Goal: Check status: Check status

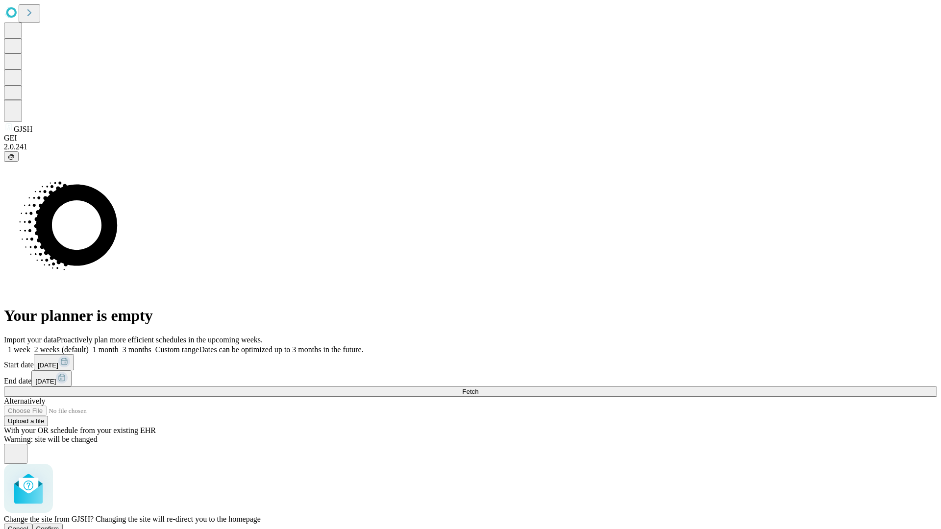
click at [59, 525] on span "Confirm" at bounding box center [47, 528] width 23 height 7
click at [89, 345] on label "2 weeks (default)" at bounding box center [59, 349] width 58 height 8
click at [478, 388] on span "Fetch" at bounding box center [470, 391] width 16 height 7
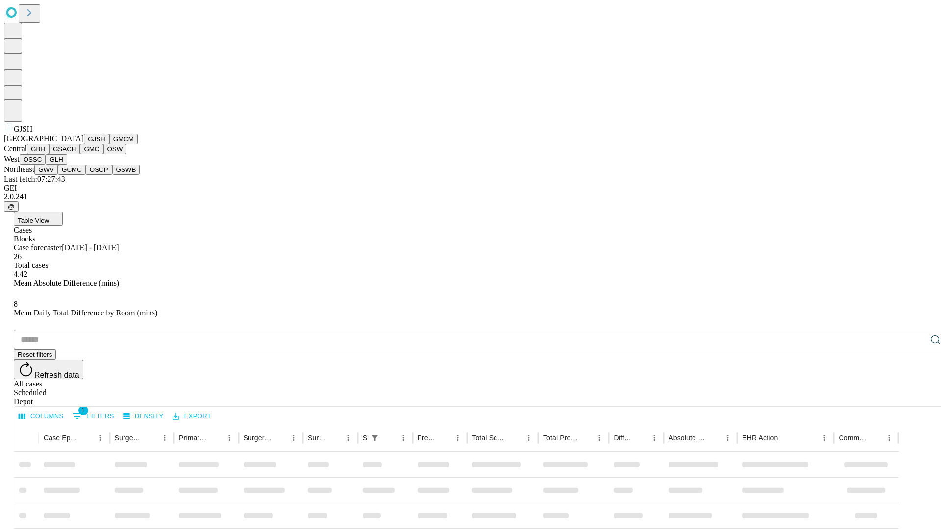
click at [109, 144] on button "GMCM" at bounding box center [123, 139] width 28 height 10
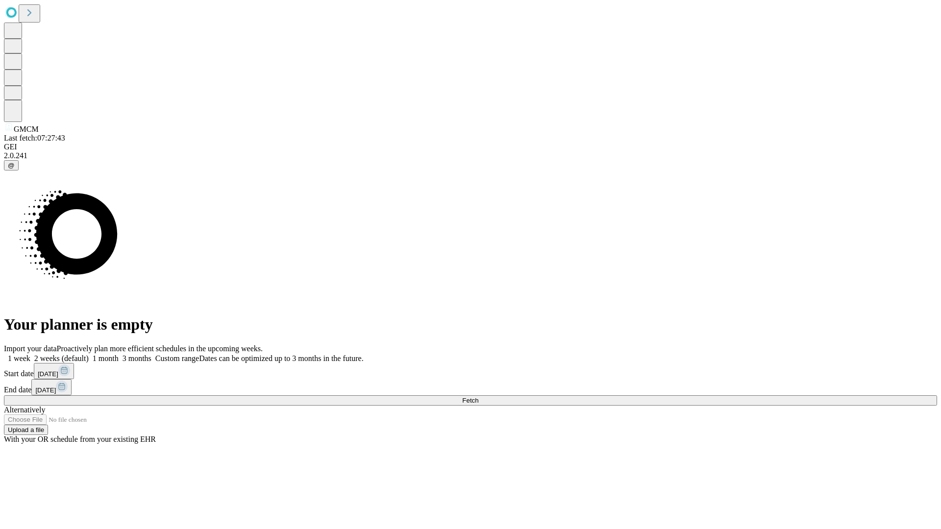
click at [89, 354] on label "2 weeks (default)" at bounding box center [59, 358] width 58 height 8
click at [478, 397] on span "Fetch" at bounding box center [470, 400] width 16 height 7
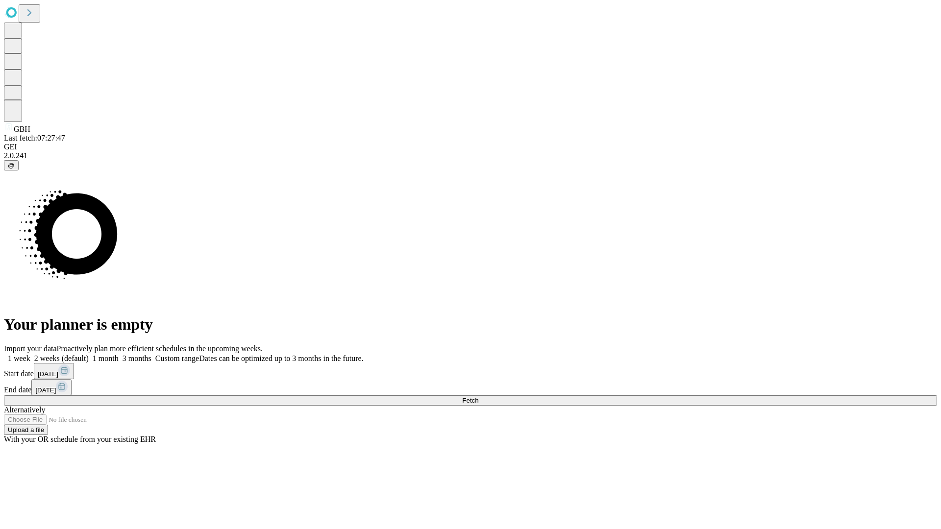
click at [89, 354] on label "2 weeks (default)" at bounding box center [59, 358] width 58 height 8
click at [478, 397] on span "Fetch" at bounding box center [470, 400] width 16 height 7
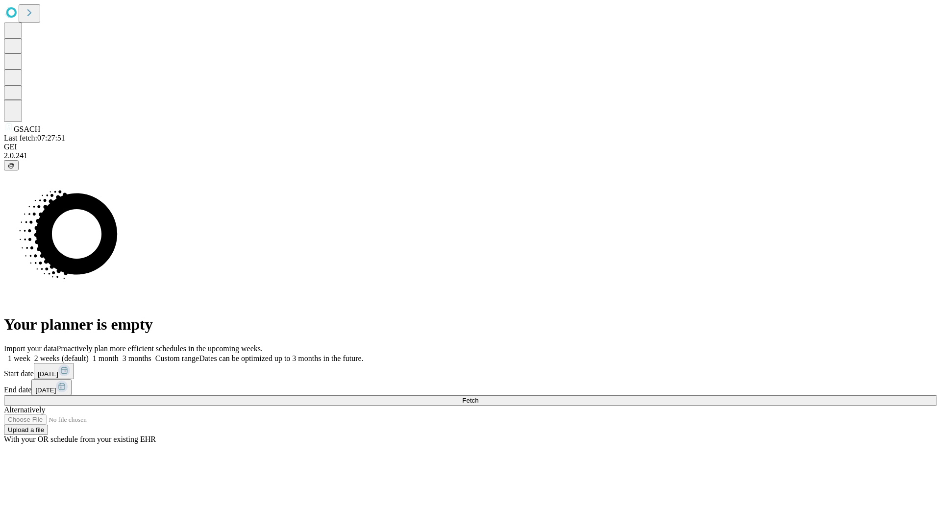
click at [89, 354] on label "2 weeks (default)" at bounding box center [59, 358] width 58 height 8
click at [478, 397] on span "Fetch" at bounding box center [470, 400] width 16 height 7
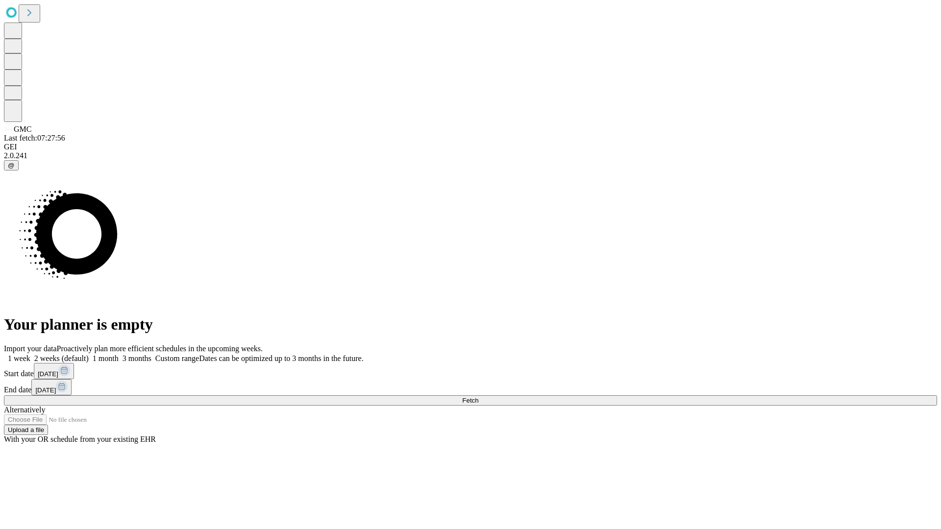
click at [89, 354] on label "2 weeks (default)" at bounding box center [59, 358] width 58 height 8
click at [478, 397] on span "Fetch" at bounding box center [470, 400] width 16 height 7
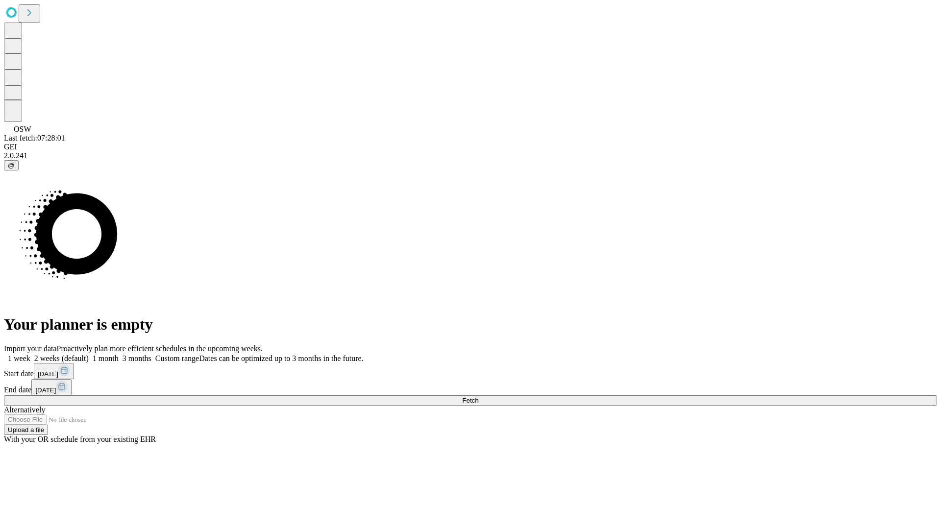
click at [89, 354] on label "2 weeks (default)" at bounding box center [59, 358] width 58 height 8
click at [478, 397] on span "Fetch" at bounding box center [470, 400] width 16 height 7
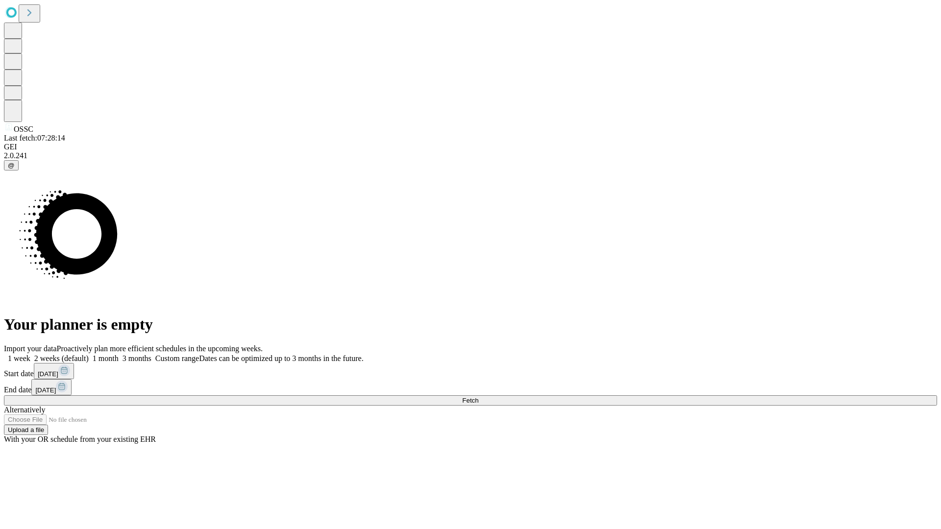
click at [89, 354] on label "2 weeks (default)" at bounding box center [59, 358] width 58 height 8
click at [478, 397] on span "Fetch" at bounding box center [470, 400] width 16 height 7
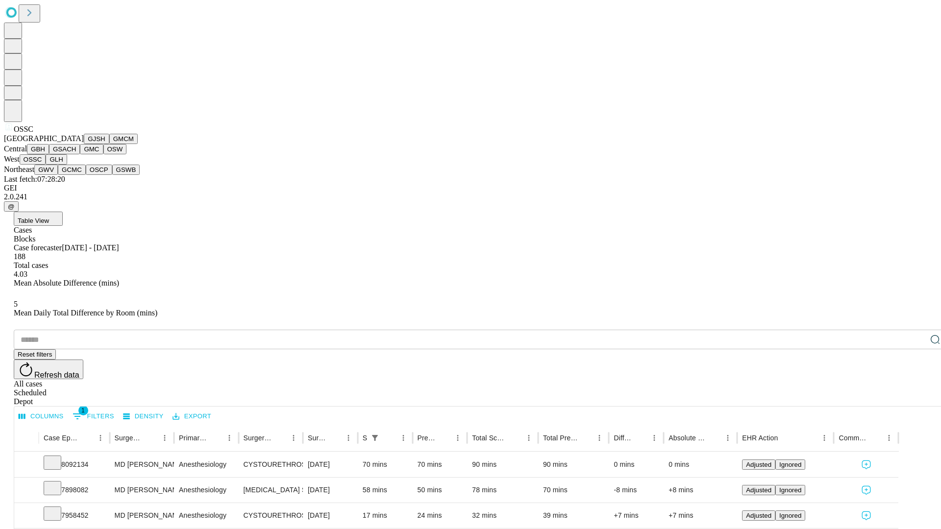
click at [67, 165] on button "GLH" at bounding box center [56, 159] width 21 height 10
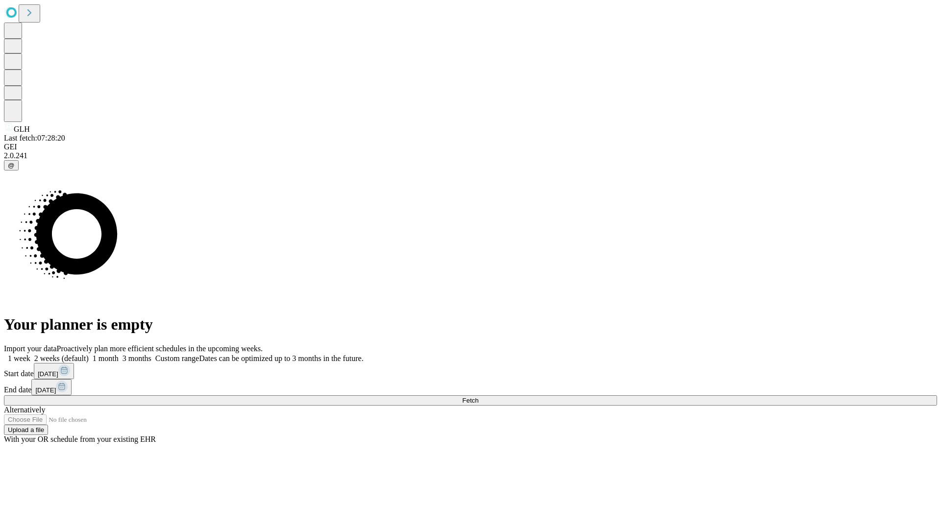
click at [89, 354] on label "2 weeks (default)" at bounding box center [59, 358] width 58 height 8
click at [478, 397] on span "Fetch" at bounding box center [470, 400] width 16 height 7
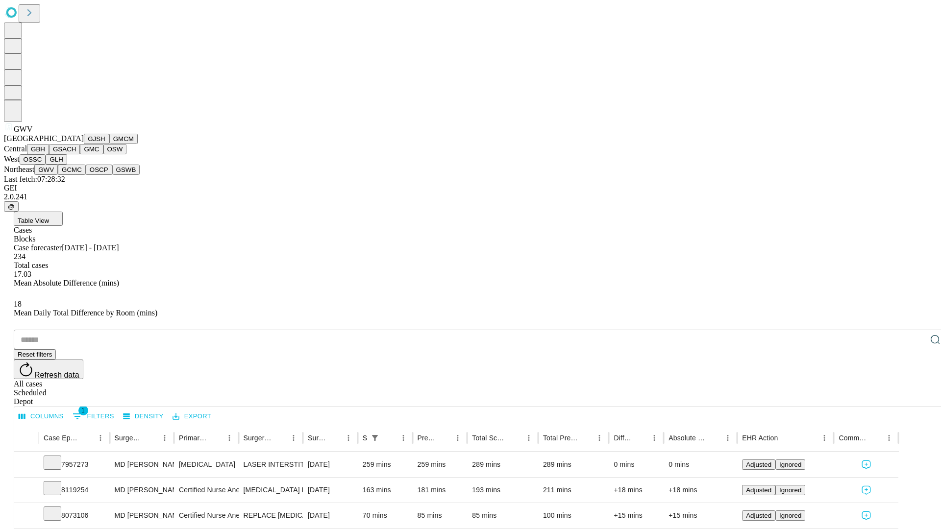
click at [76, 175] on button "GCMC" at bounding box center [72, 170] width 28 height 10
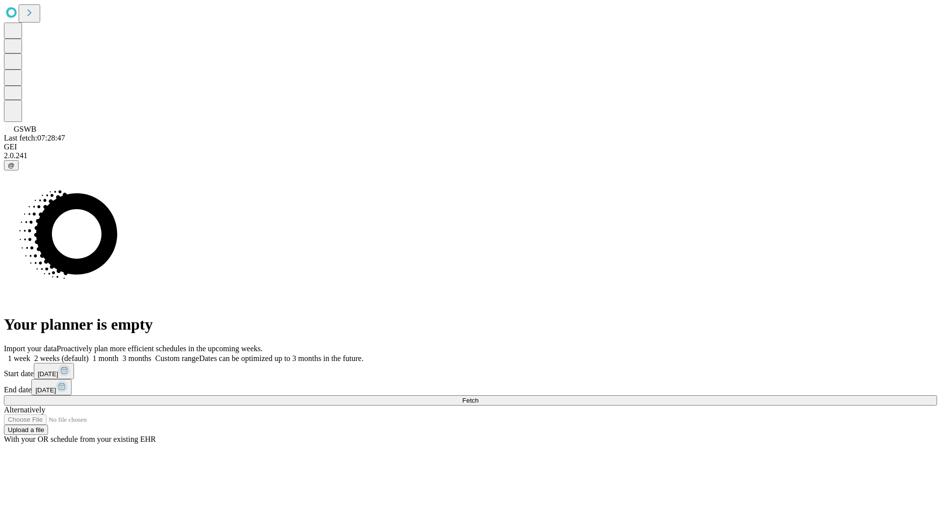
click at [478, 397] on span "Fetch" at bounding box center [470, 400] width 16 height 7
